Goal: Find specific page/section: Find specific page/section

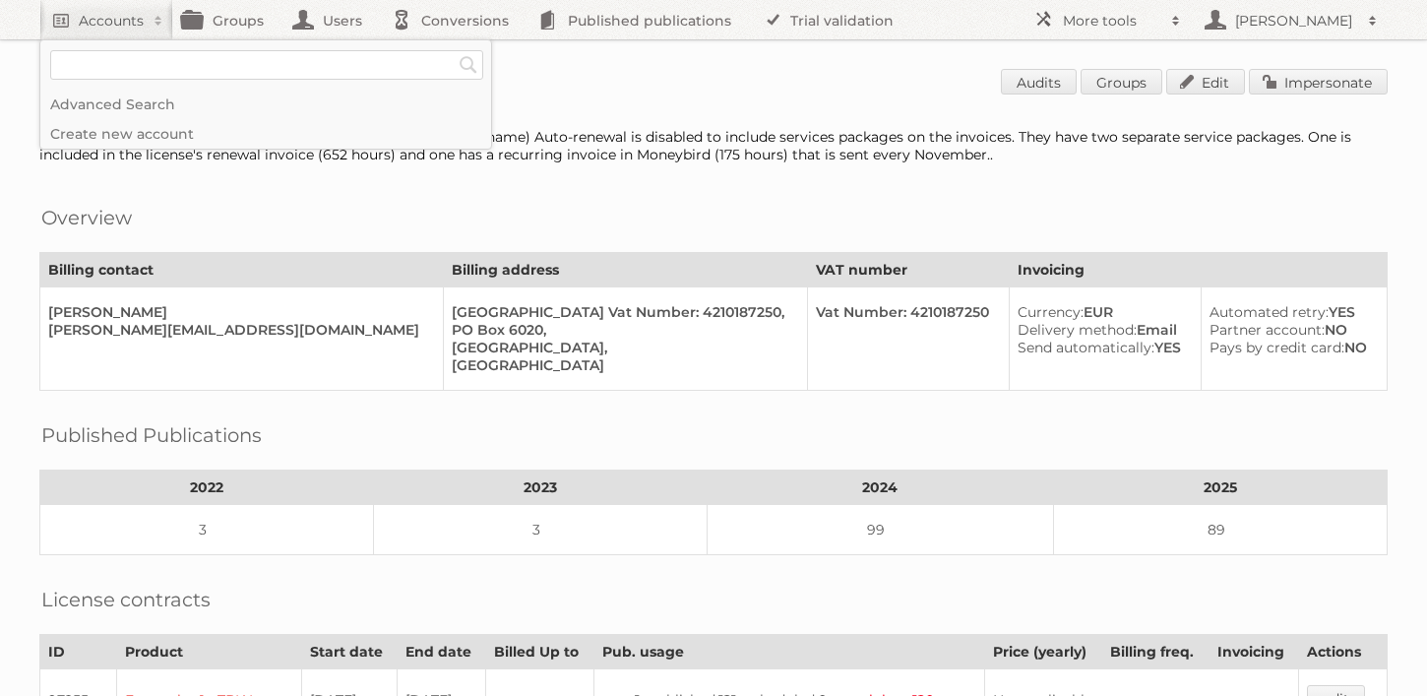
scroll to position [98, 0]
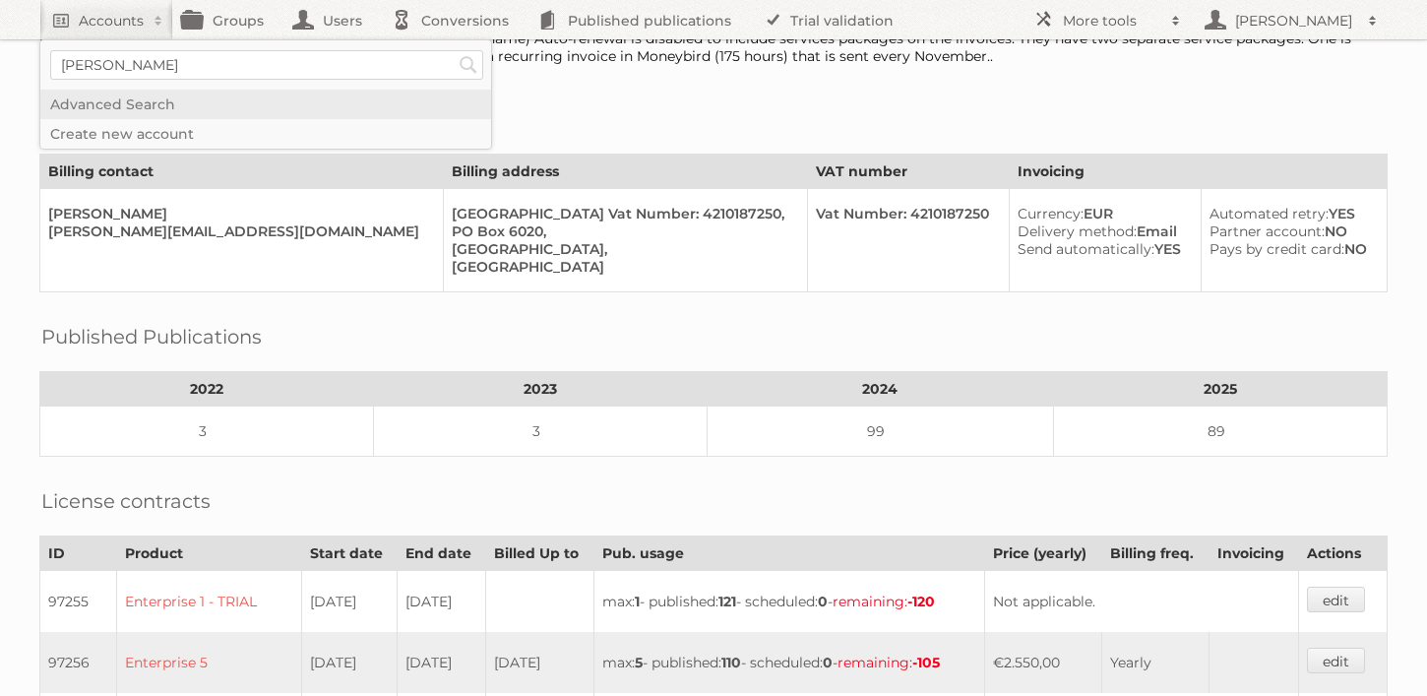
type input"] "[PERSON_NAME]"
click at [454, 50] on input "Search" at bounding box center [469, 65] width 30 height 30
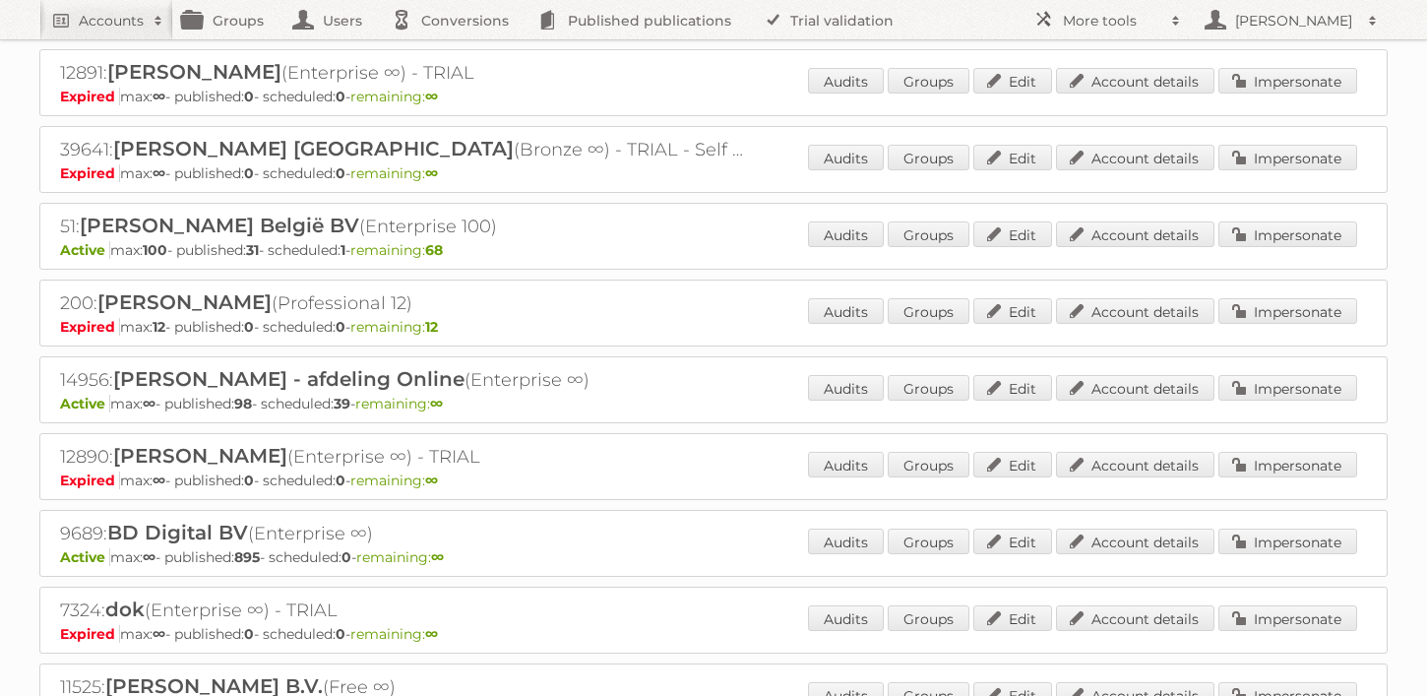
scroll to position [133, 0]
click at [1138, 385] on link "Account details" at bounding box center [1135, 387] width 158 height 26
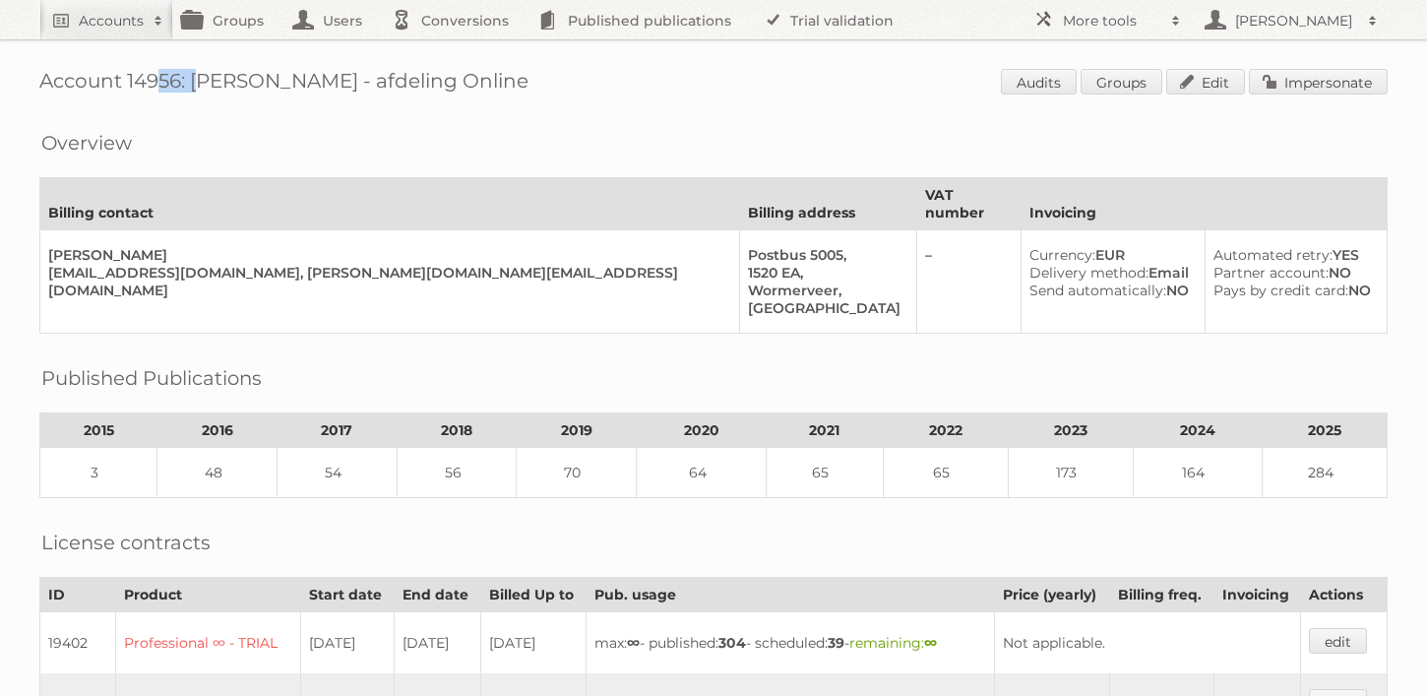
drag, startPoint x: 183, startPoint y: 81, endPoint x: 125, endPoint y: 85, distance: 58.2
click at [125, 85] on h1 "Account 14956: Albert Heijn B.V. - afdeling Online Audits Groups Edit Impersona…" at bounding box center [713, 84] width 1349 height 30
copy h1 "14956"
click at [132, 22] on h2 "Accounts" at bounding box center [111, 21] width 65 height 20
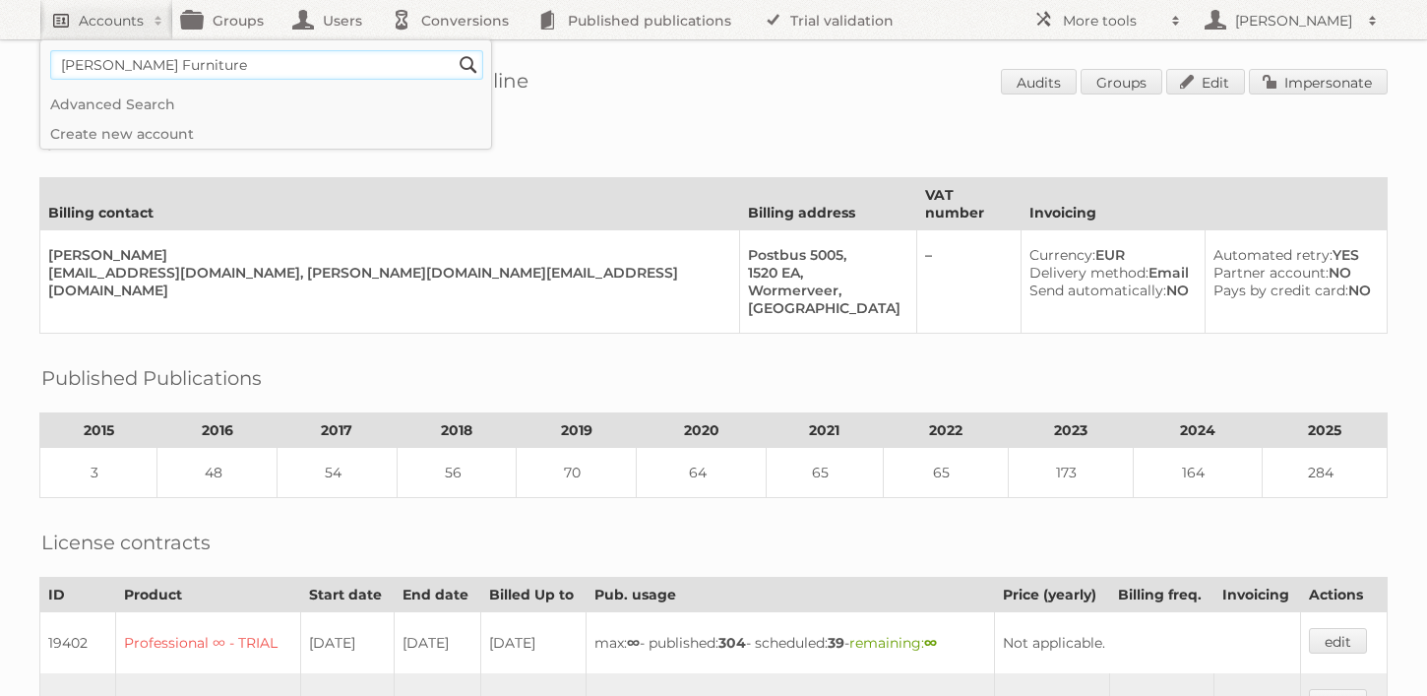
type input"] "Bassett Furniture"
click at [454, 50] on input "Search" at bounding box center [469, 65] width 30 height 30
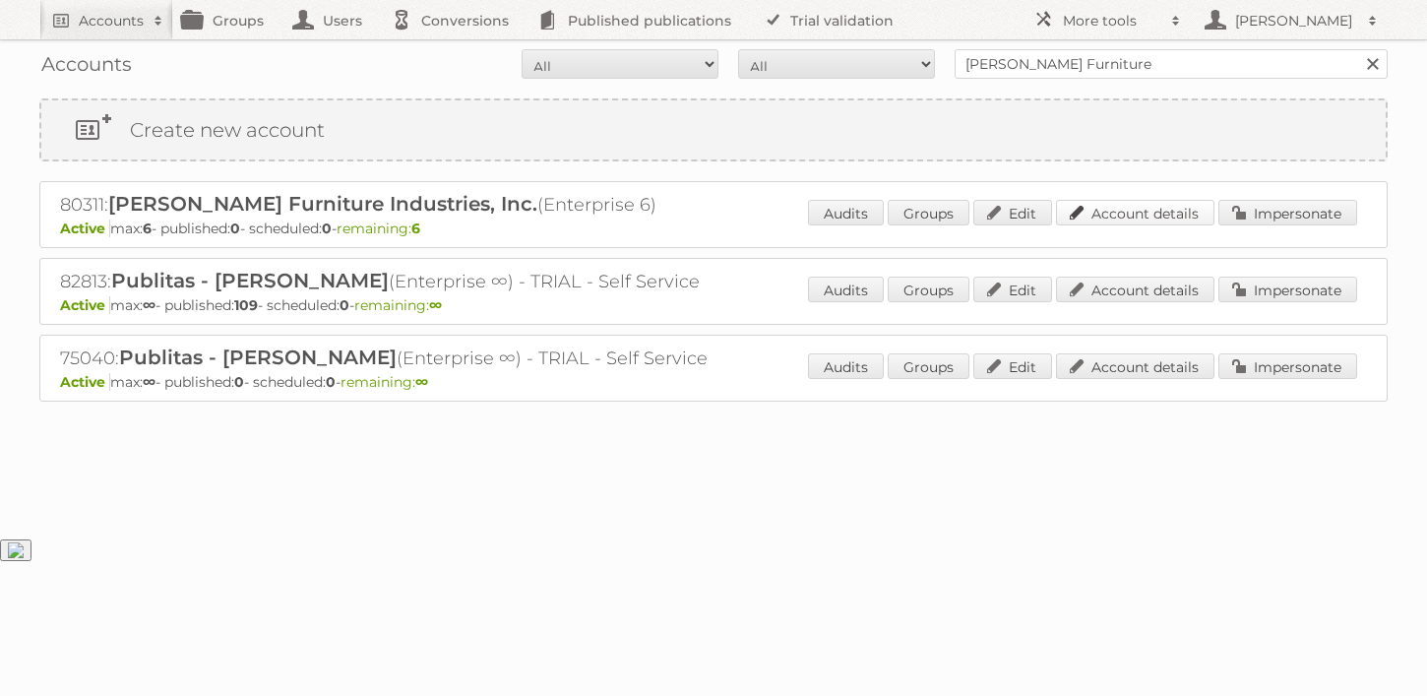
click at [1163, 212] on link "Account details" at bounding box center [1135, 213] width 158 height 26
